Goal: Task Accomplishment & Management: Complete application form

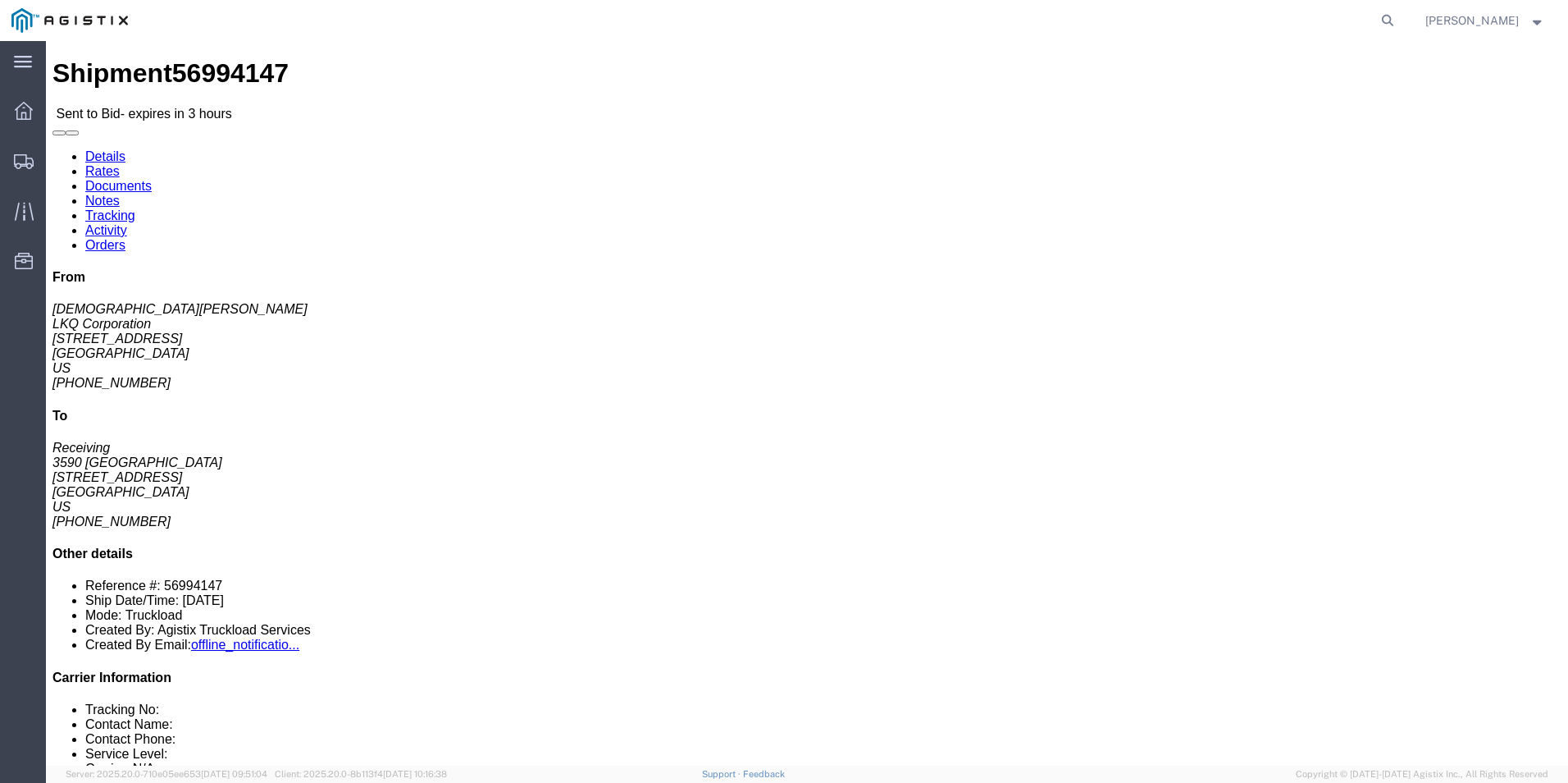
click link "Enter / Modify Bid"
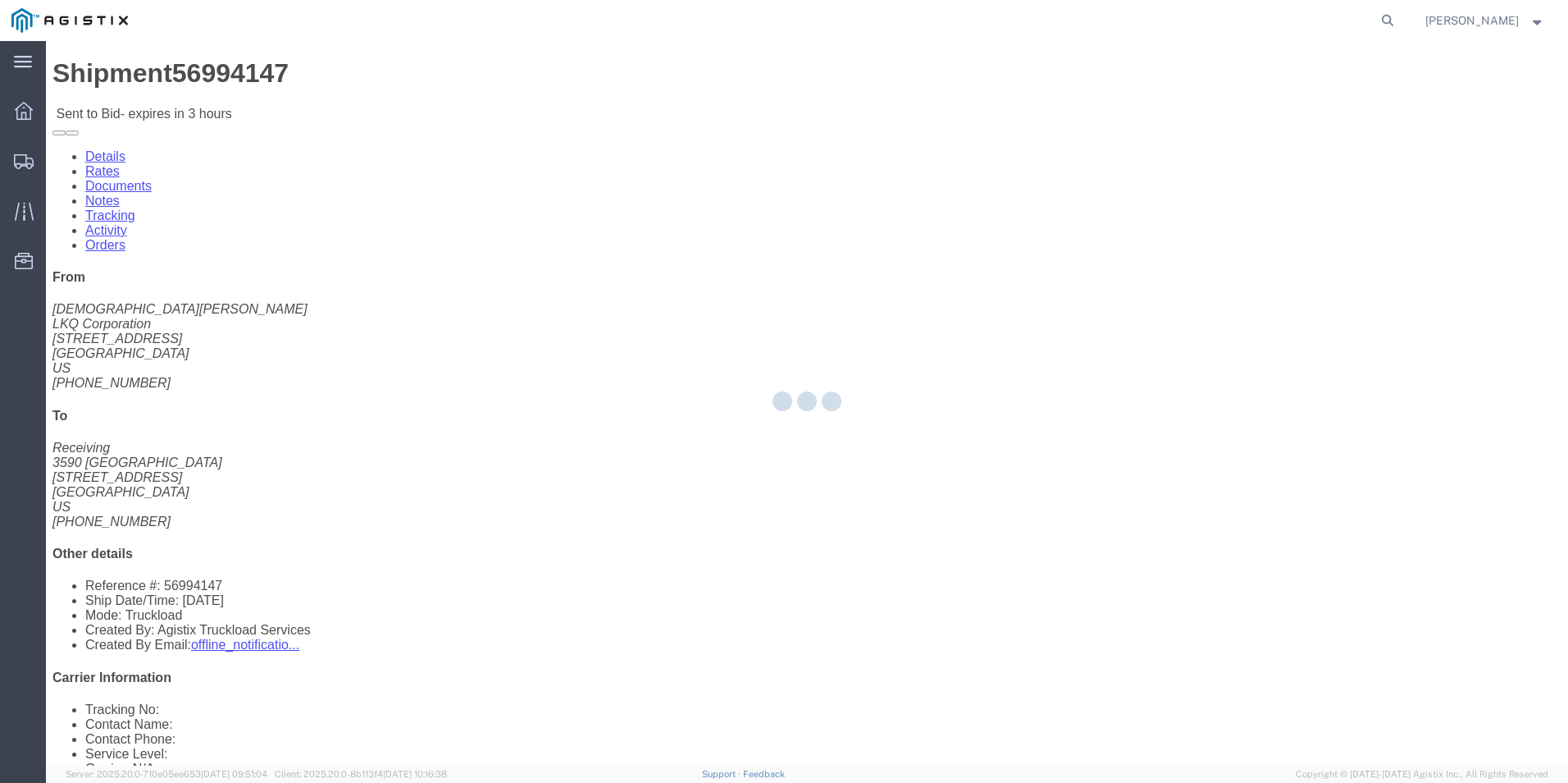
select select "18393"
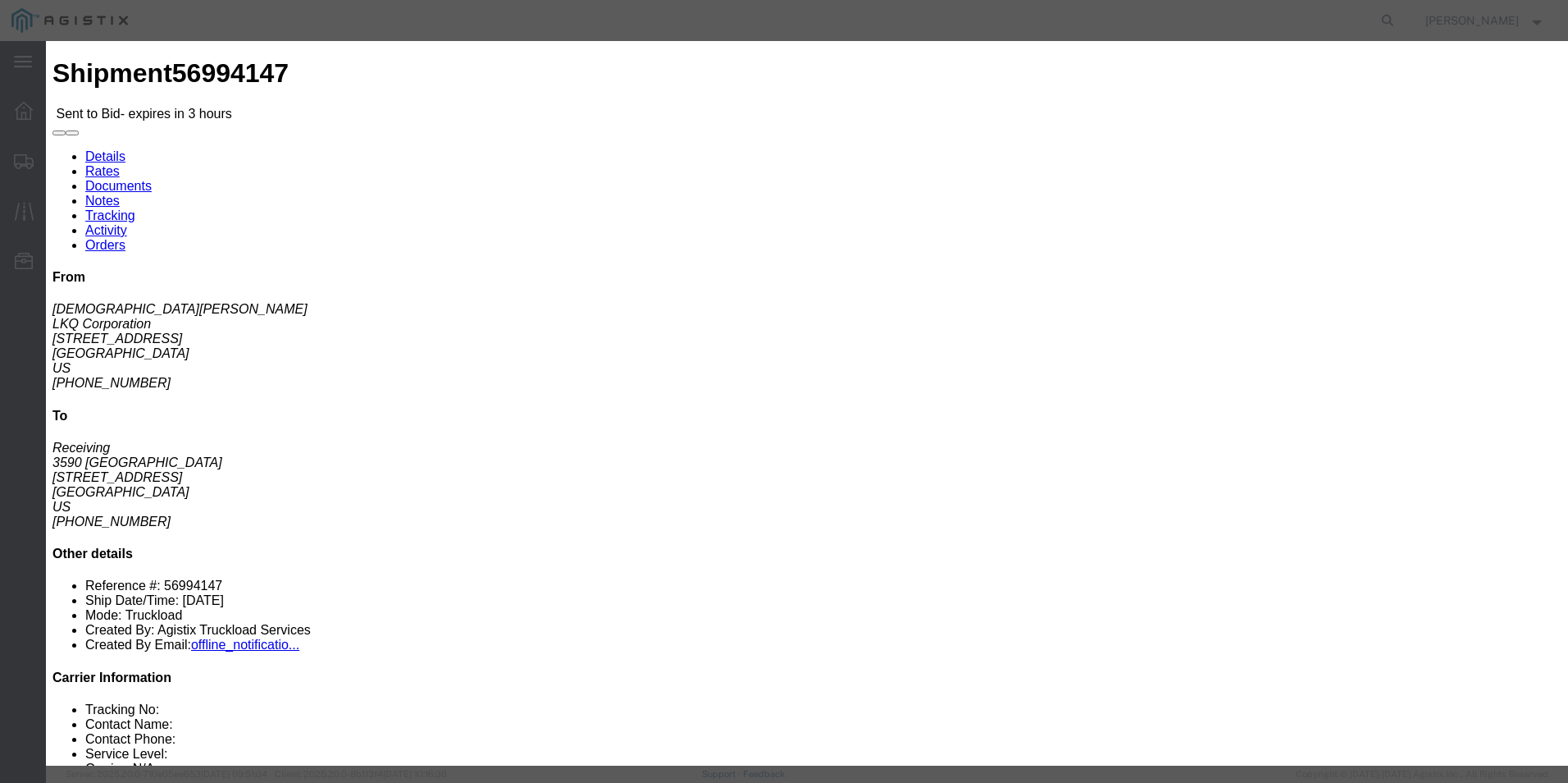
click select "Select Guaranteed Next Day Rail TL Standard 3 - 5 Day"
select select "38971"
click select "Select Guaranteed Next Day Rail TL Standard 3 - 5 Day"
click h3 "Bid Information"
click input "text"
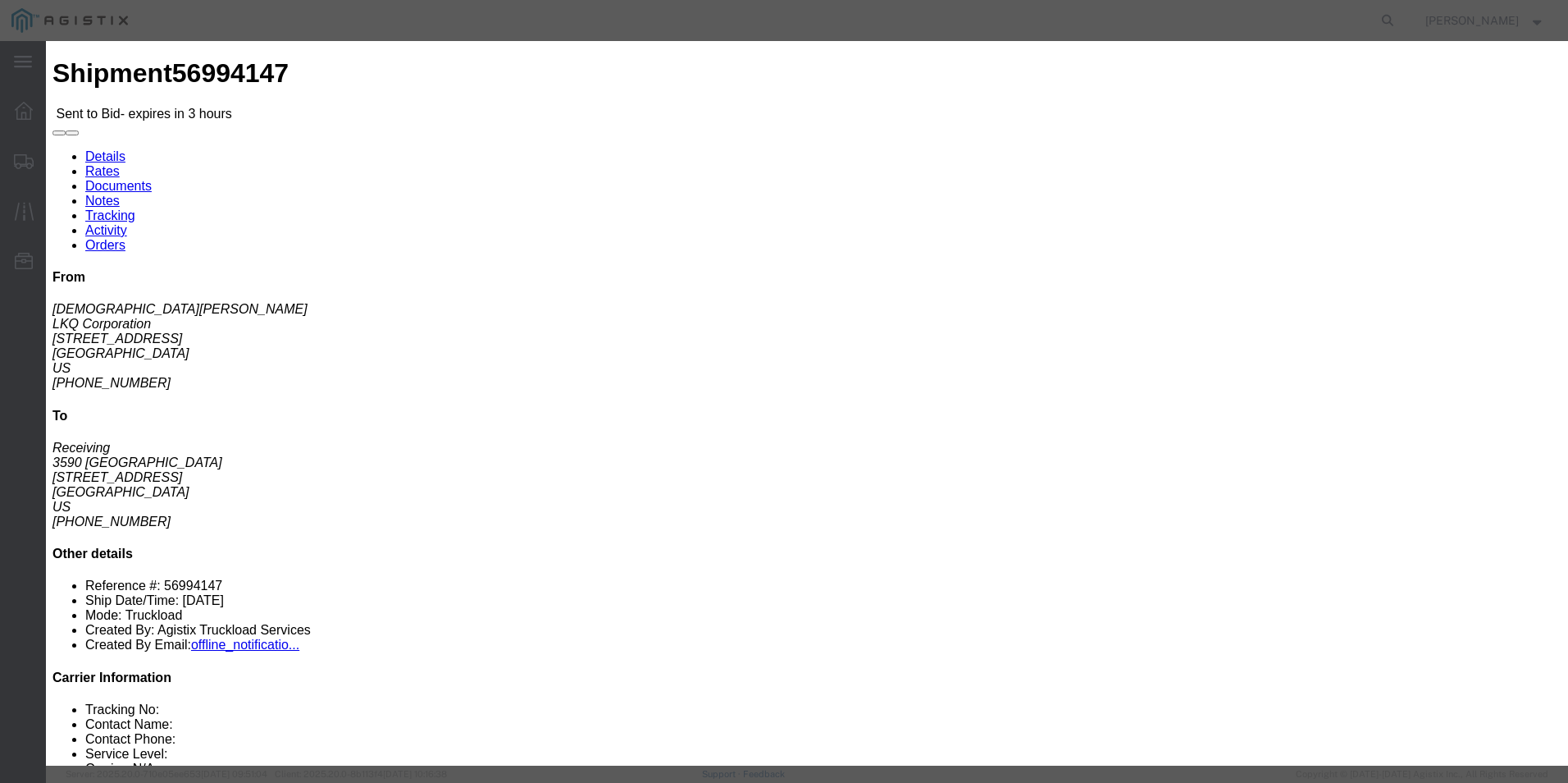
type input "ITS BID"
click select "Select Air Less than Truckload Multi-Leg Ocean Freight Rail Small Parcel Truckl…"
select select "TL"
click select "Select Air Less than Truckload Multi-Leg Ocean Freight Rail Small Parcel Truckl…"
click input "number"
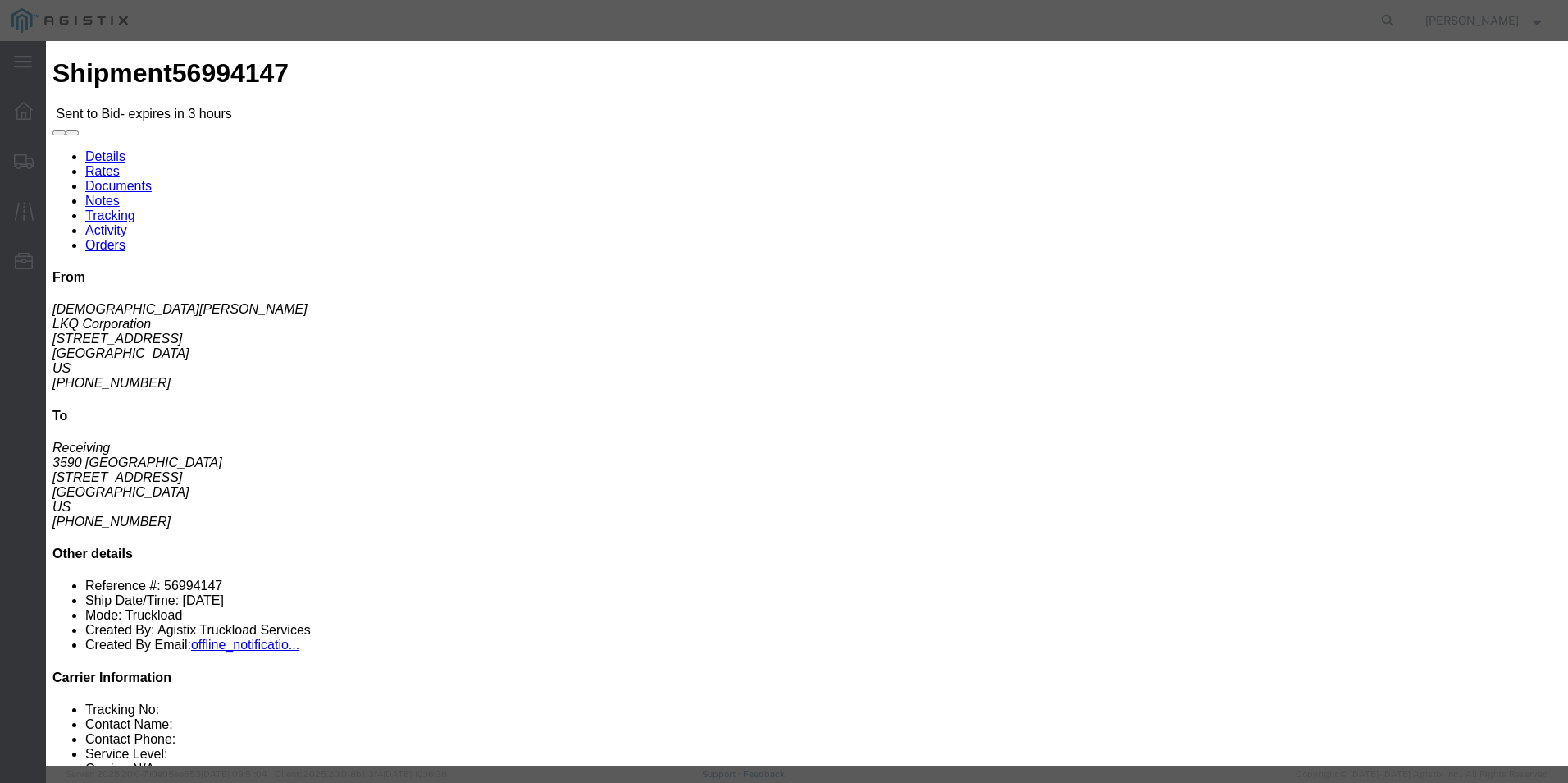
type input "954"
click button "Submit"
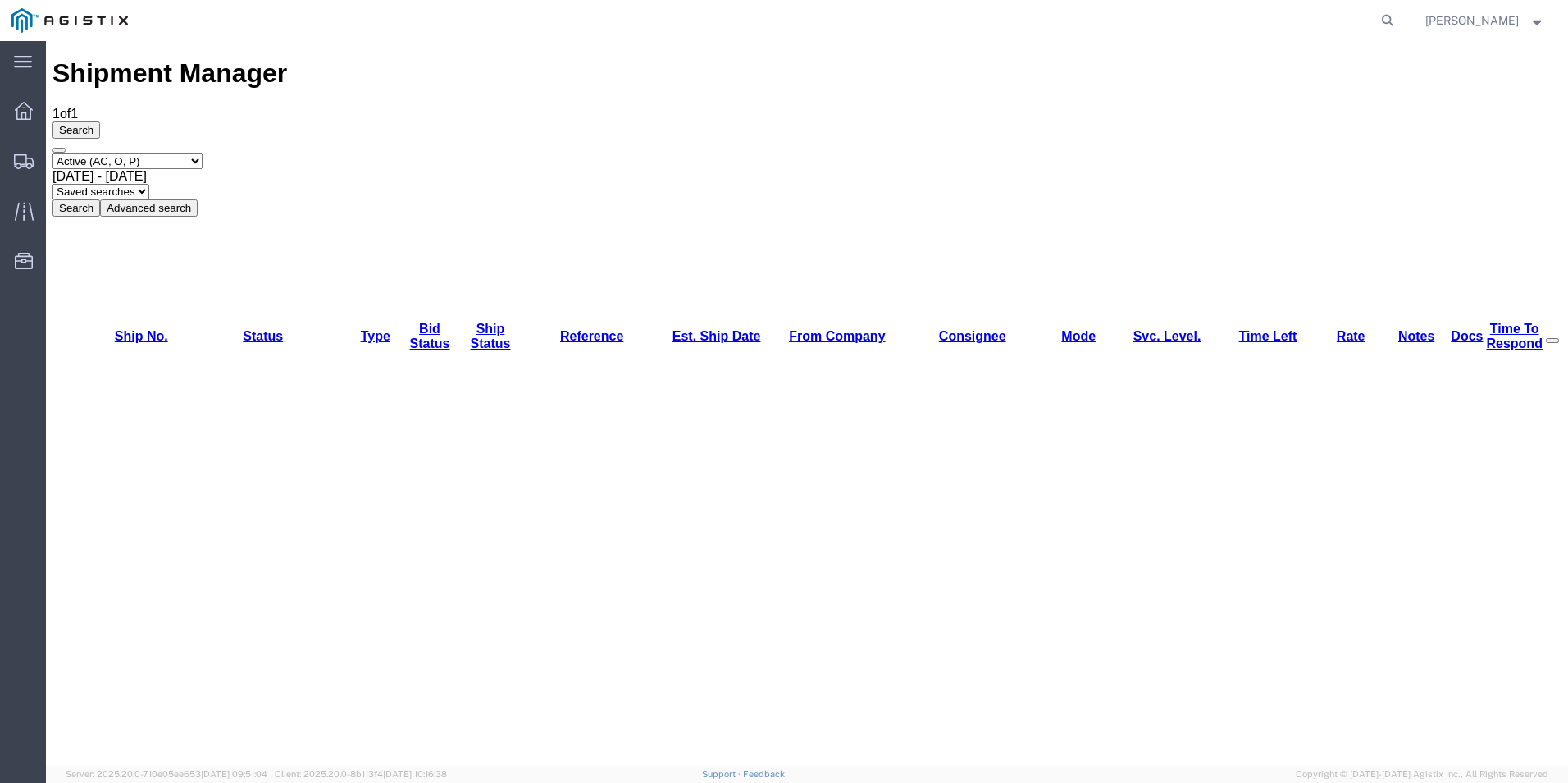
drag, startPoint x: 1407, startPoint y: 404, endPoint x: 1416, endPoint y: 412, distance: 12.0
click at [1407, 404] on div "Shipment Manager 1 of 1 Search Select status Active (AC, O, P) All Approved Awa…" at bounding box center [807, 737] width 1509 height 1357
click at [1447, 632] on div "Shipment Manager 1 of 1 Search Select status Active (AC, O, P) All Approved Awa…" at bounding box center [807, 737] width 1509 height 1357
click at [751, 402] on div "Shipment Manager 1 of 1 Search Select status Active (AC, O, P) All Approved Awa…" at bounding box center [807, 737] width 1509 height 1357
click at [853, 353] on div "Shipment Manager 1 of 1 Search Select status Active (AC, O, P) All Approved Awa…" at bounding box center [807, 737] width 1509 height 1357
